Goal: Transaction & Acquisition: Book appointment/travel/reservation

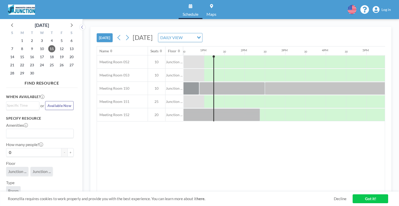
scroll to position [0, 507]
click at [387, 10] on span "Log in" at bounding box center [385, 9] width 9 height 5
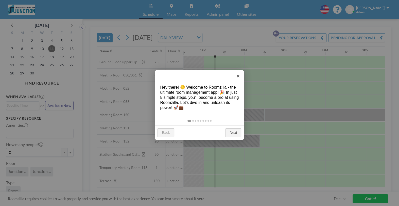
scroll to position [0, 507]
click at [233, 132] on link "Next" at bounding box center [233, 132] width 16 height 9
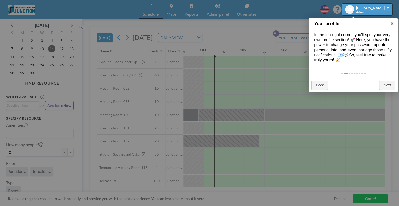
click at [393, 25] on link "×" at bounding box center [391, 23] width 11 height 11
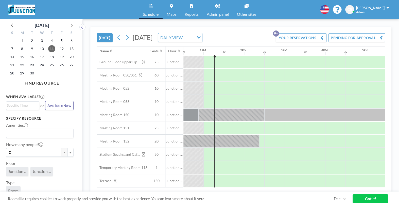
click at [153, 38] on span "[DATE]" at bounding box center [143, 37] width 20 height 8
click at [129, 37] on icon at bounding box center [127, 37] width 3 height 5
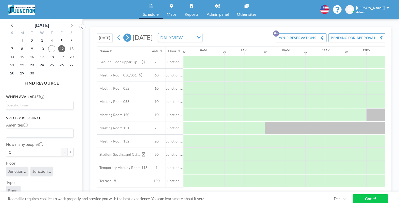
scroll to position [0, 304]
click at [194, 40] on div "DAILY VIEW" at bounding box center [176, 37] width 36 height 8
click at [104, 39] on button "[DATE]" at bounding box center [105, 37] width 16 height 9
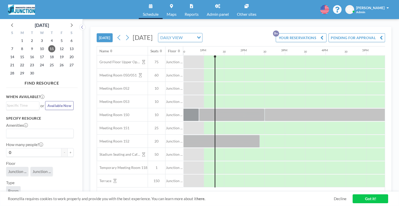
scroll to position [0, 507]
click at [71, 24] on icon at bounding box center [71, 25] width 7 height 7
click at [32, 58] on span "14" at bounding box center [31, 56] width 7 height 7
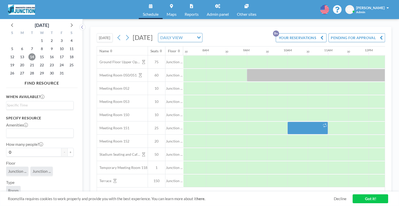
scroll to position [0, 304]
click at [121, 37] on icon at bounding box center [119, 38] width 5 height 8
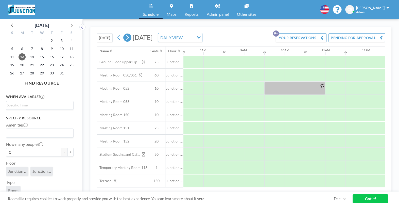
click at [130, 37] on icon at bounding box center [127, 38] width 5 height 8
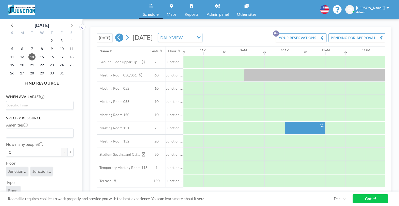
click at [121, 37] on icon at bounding box center [119, 38] width 5 height 8
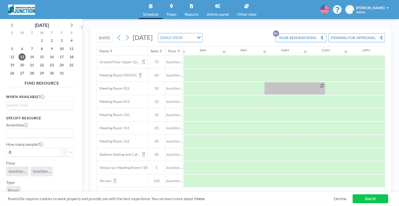
click at [108, 39] on button "[DATE]" at bounding box center [105, 37] width 16 height 9
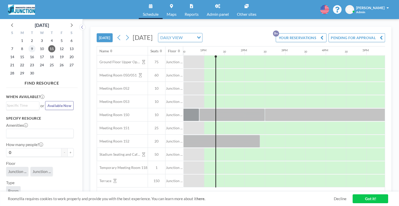
scroll to position [0, 507]
click at [72, 25] on icon at bounding box center [72, 25] width 2 height 4
click at [32, 48] on span "7" at bounding box center [31, 48] width 7 height 7
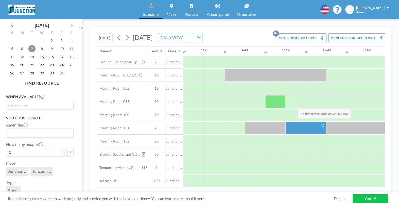
scroll to position [0, 304]
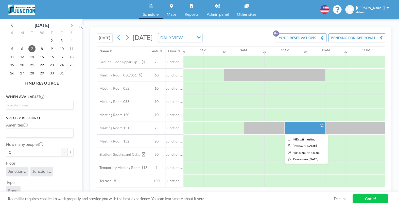
click at [294, 125] on div at bounding box center [305, 127] width 41 height 13
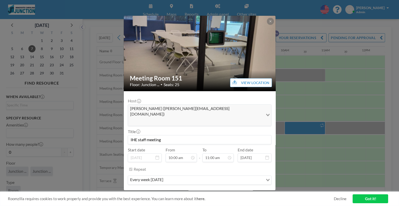
scroll to position [36, 0]
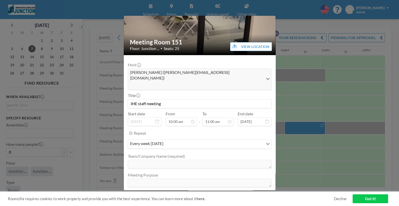
click at [219, 192] on button "REMOVE" at bounding box center [227, 196] width 20 height 9
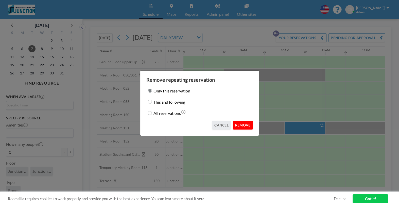
click at [244, 126] on button "REMOVE" at bounding box center [243, 124] width 20 height 9
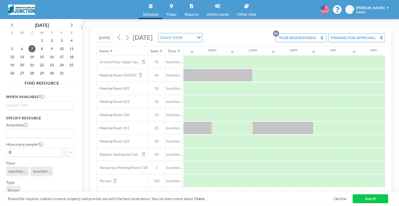
scroll to position [0, 397]
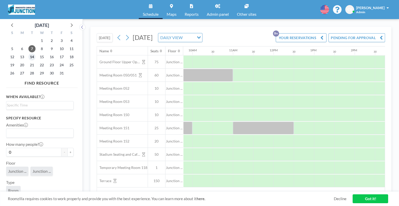
click at [31, 56] on span "14" at bounding box center [31, 56] width 7 height 7
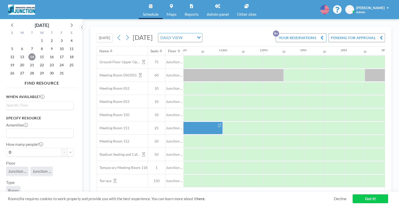
scroll to position [0, 422]
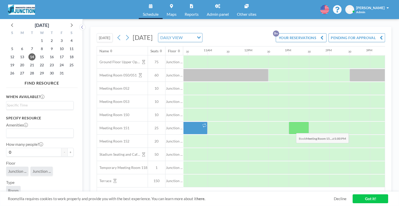
click at [292, 129] on div at bounding box center [299, 127] width 20 height 13
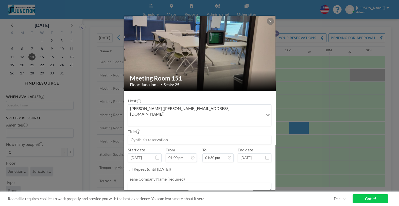
drag, startPoint x: 190, startPoint y: 124, endPoint x: 99, endPoint y: 127, distance: 91.6
click at [128, 135] on input at bounding box center [199, 139] width 143 height 9
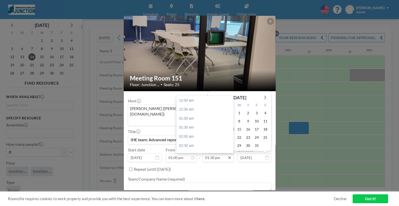
scroll to position [244, 0]
type input "IHE team: Advanced reports in Salesforce"
click at [228, 155] on icon at bounding box center [230, 157] width 4 height 4
click at [192, 105] on div "02:00 pm" at bounding box center [205, 109] width 57 height 9
type input "02:00 pm"
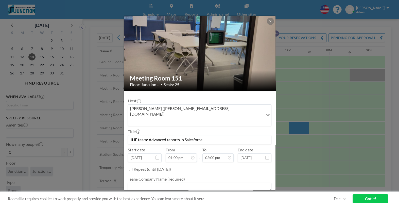
scroll to position [23, 0]
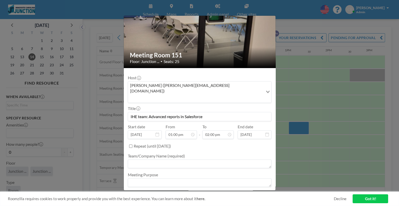
click at [205, 159] on textarea at bounding box center [200, 163] width 144 height 9
type textarea "Innovate Carolina Innovation Hubs and Engagement Team"
click at [136, 178] on textarea at bounding box center [200, 182] width 144 height 9
type textarea "n"
paste textarea "Advanced Reports (Salesforce) - clone, edit, filter, schedule"
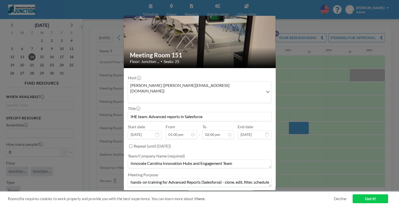
type textarea "hands-on training for Advanced Reports (Salesforce) - clone, edit, filter, sche…"
click at [254, 192] on button "BOOK NOW" at bounding box center [259, 196] width 26 height 9
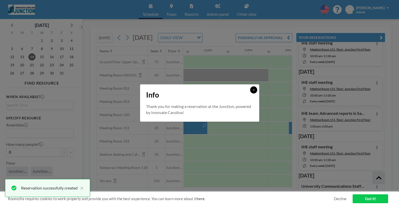
scroll to position [92, 0]
click at [255, 92] on button at bounding box center [253, 89] width 7 height 7
